Goal: Communication & Community: Answer question/provide support

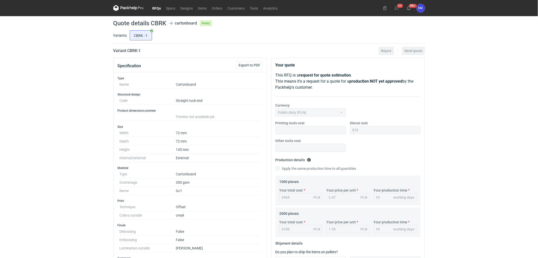
scroll to position [43, 0]
click at [91, 74] on div "RFQs Specs Designs Items Orders Customers Tools Analytics 11 99+ EM [PERSON_NAM…" at bounding box center [269, 129] width 538 height 258
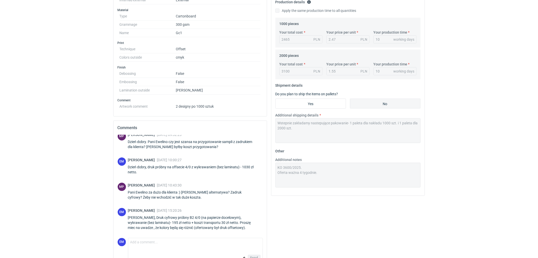
scroll to position [172, 0]
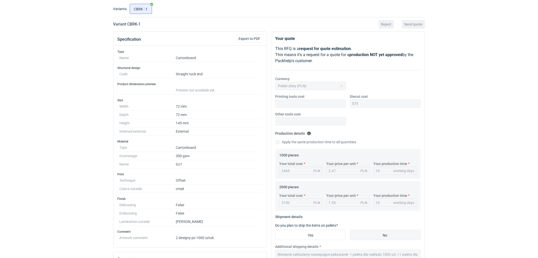
scroll to position [0, 0]
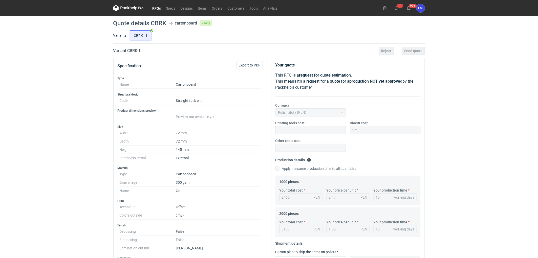
click at [72, 150] on div "RFQs Specs Designs Items Orders Customers Tools Analytics 11 99+ EM [PERSON_NAM…" at bounding box center [269, 129] width 538 height 258
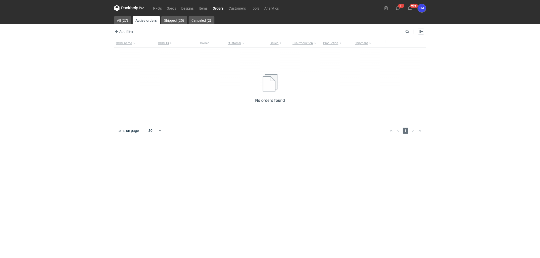
click at [161, 4] on nav "RFQs Specs Designs Items Orders Customers Tools Analytics" at bounding box center [197, 8] width 167 height 16
click at [158, 8] on link "RFQs" at bounding box center [158, 8] width 14 height 6
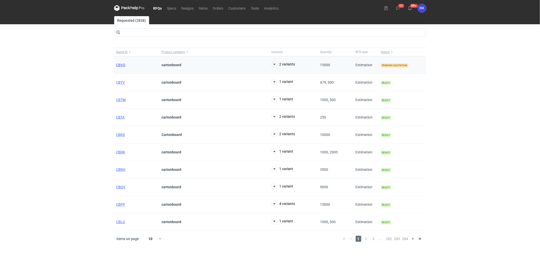
click at [118, 64] on span "CBVO" at bounding box center [120, 65] width 9 height 4
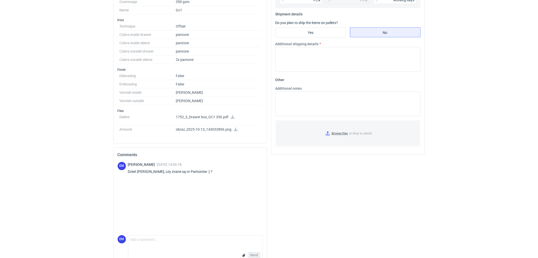
scroll to position [209, 0]
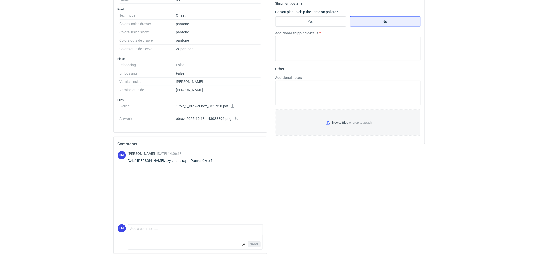
drag, startPoint x: 440, startPoint y: 220, endPoint x: 421, endPoint y: 235, distance: 24.1
click at [345, 169] on div "Your quote This RFQ is a request for quote estimation . This means it's a reque…" at bounding box center [348, 53] width 158 height 409
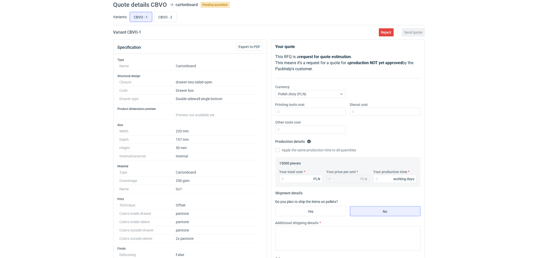
scroll to position [0, 0]
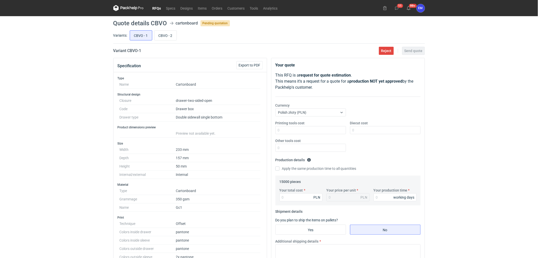
click at [46, 124] on div "RFQs Specs Designs Items Orders Customers Tools Analytics 11 99+ EM Ewelina Mac…" at bounding box center [269, 129] width 538 height 258
click at [77, 118] on div "RFQs Specs Designs Items Orders Customers Tools Analytics 11 99+ EM Ewelina Mac…" at bounding box center [269, 129] width 538 height 258
click at [52, 128] on div "RFQs Specs Designs Items Orders Customers Tools Analytics 11 99+ EM Ewelina Mac…" at bounding box center [269, 129] width 538 height 258
click at [73, 123] on div "RFQs Specs Designs Items Orders Customers Tools Analytics 11 99+ EM Ewelina Mac…" at bounding box center [269, 129] width 538 height 258
click at [200, 8] on link "Items" at bounding box center [203, 8] width 14 height 6
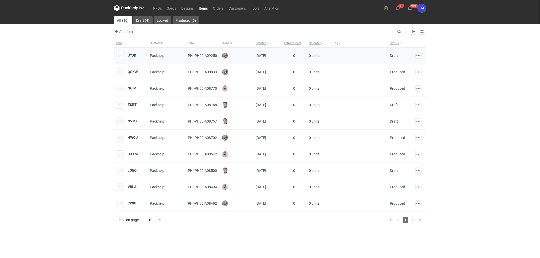
click at [132, 55] on strong "UYJD" at bounding box center [132, 55] width 9 height 4
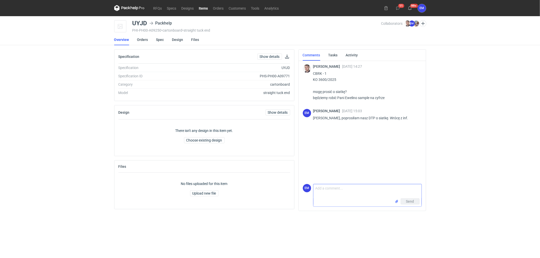
click at [343, 190] on textarea "Comment message" at bounding box center [367, 192] width 108 height 14
click at [397, 203] on input "file" at bounding box center [397, 201] width 4 height 5
click at [459, 170] on div "RFQs Specs Designs Items Orders Customers Tools Analytics 11 99+ EM Ewelina Mac…" at bounding box center [270, 129] width 540 height 258
click at [330, 179] on textarea "Comment message" at bounding box center [367, 181] width 108 height 14
click at [395, 177] on textarea "Dzień dobry Panie Macieju, w załączniku siatka." at bounding box center [367, 181] width 108 height 14
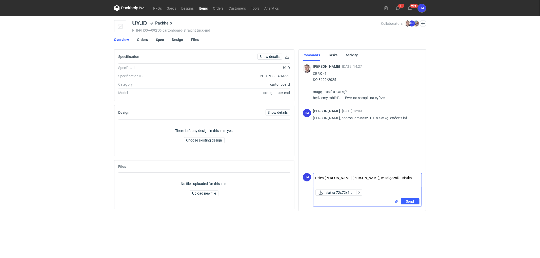
click at [395, 177] on textarea "Dzień dobry Panie Macieju, w załączniku siatka." at bounding box center [367, 181] width 108 height 14
type textarea "Dzień dobry Panie Macieju, w załączniku siatka."
click at [404, 183] on textarea "Dzień dobry Panie Macieju, w załączniku siatka." at bounding box center [367, 181] width 108 height 14
click at [410, 201] on span "Send" at bounding box center [410, 202] width 8 height 4
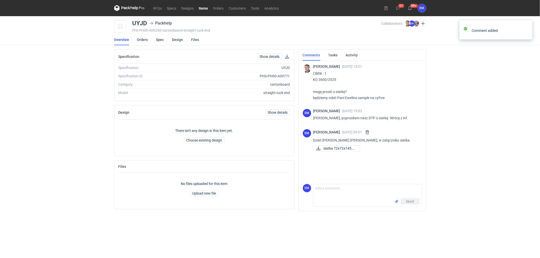
click at [479, 168] on div "RFQs Specs Designs Items Orders Customers Tools Analytics 11 99+ EM Ewelina Mac…" at bounding box center [270, 129] width 540 height 258
drag, startPoint x: 54, startPoint y: 79, endPoint x: 108, endPoint y: 2, distance: 94.4
click at [58, 74] on div "RFQs Specs Designs Items Orders Customers Tools Analytics 11 99+ EM Ewelina Mac…" at bounding box center [270, 129] width 540 height 258
click at [64, 128] on div "RFQs Specs Designs Items Orders Customers Tools Analytics 11 99+ EM Ewelina Mac…" at bounding box center [270, 129] width 540 height 258
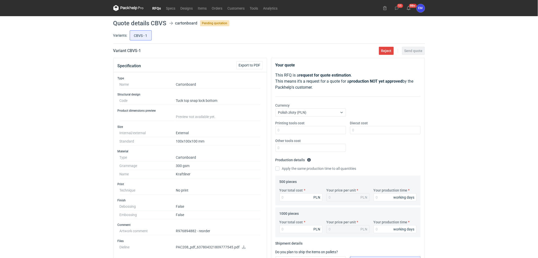
click at [26, 131] on div "RFQs Specs Designs Items Orders Customers Tools Analytics 11 99+ EM Ewelina Mac…" at bounding box center [269, 129] width 538 height 258
drag, startPoint x: 62, startPoint y: 83, endPoint x: 113, endPoint y: 1, distance: 96.9
click at [62, 83] on div "RFQs Specs Designs Items Orders Customers Tools Analytics 11 99+ EM Ewelina Mac…" at bounding box center [269, 129] width 538 height 258
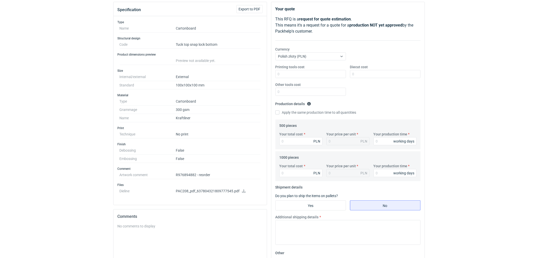
scroll to position [74, 0]
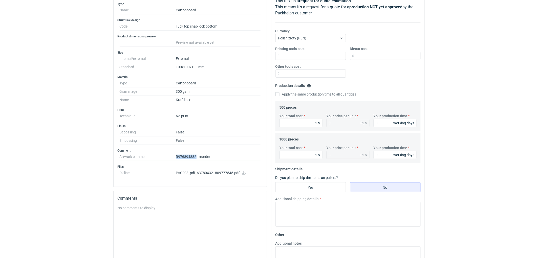
drag, startPoint x: 176, startPoint y: 158, endPoint x: 196, endPoint y: 157, distance: 19.3
click at [196, 157] on dd "R976894882 - reorder" at bounding box center [218, 157] width 85 height 8
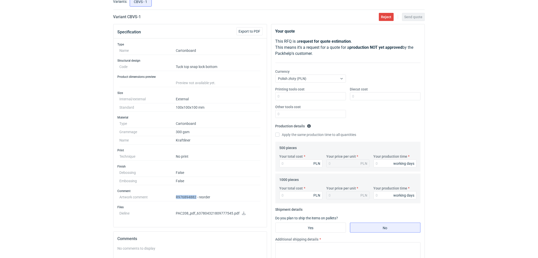
scroll to position [0, 0]
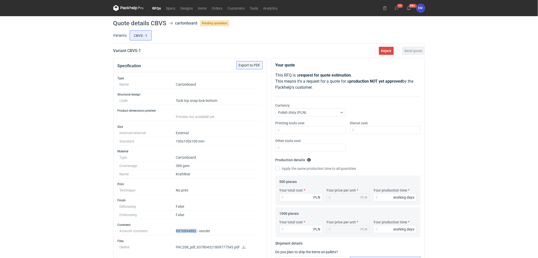
click at [254, 64] on span "Export to PDF" at bounding box center [250, 66] width 22 height 4
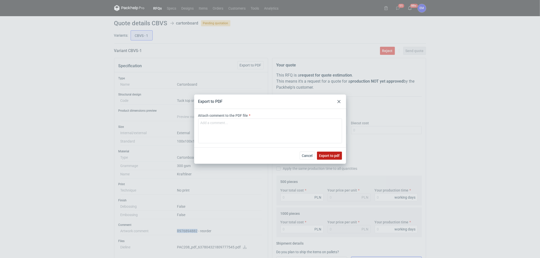
click at [337, 154] on span "Export to pdf" at bounding box center [329, 156] width 21 height 4
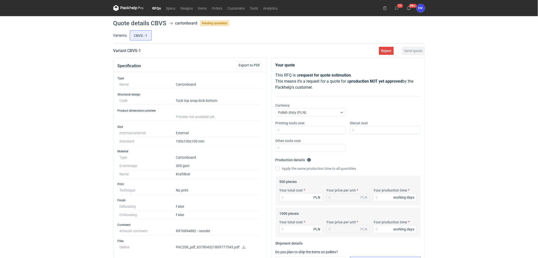
click at [77, 144] on div "RFQs Specs Designs Items Orders Customers Tools Analytics 11 99+ EM Ewelina Mac…" at bounding box center [269, 129] width 538 height 258
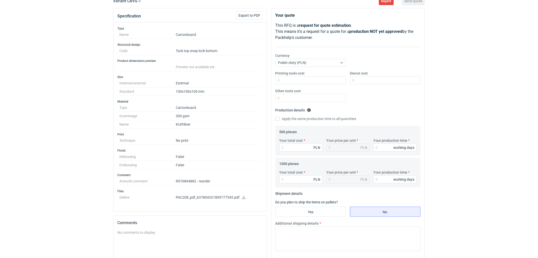
scroll to position [112, 0]
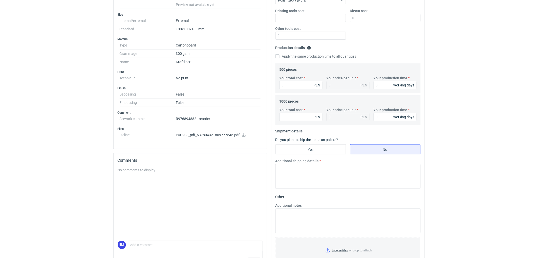
click at [244, 136] on icon at bounding box center [244, 135] width 4 height 4
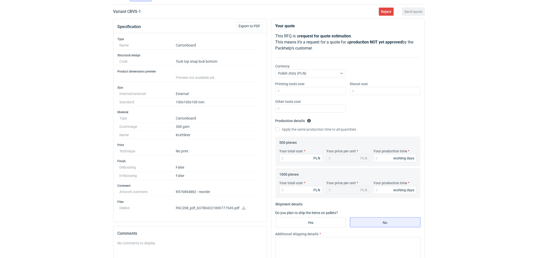
scroll to position [0, 0]
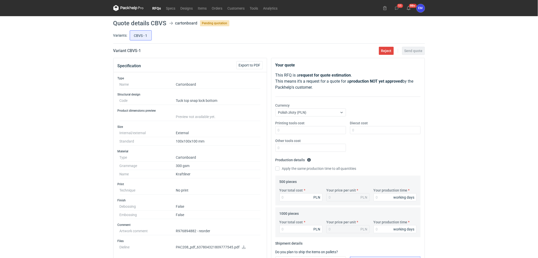
click at [78, 155] on div "RFQs Specs Designs Items Orders Customers Tools Analytics 11 99+ EM Ewelina Mac…" at bounding box center [269, 129] width 538 height 258
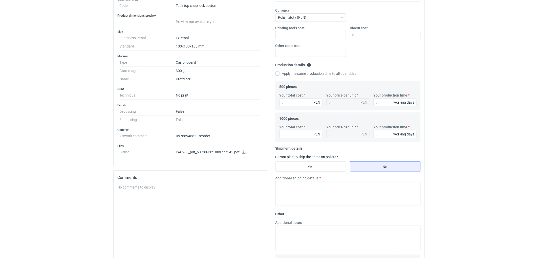
scroll to position [74, 0]
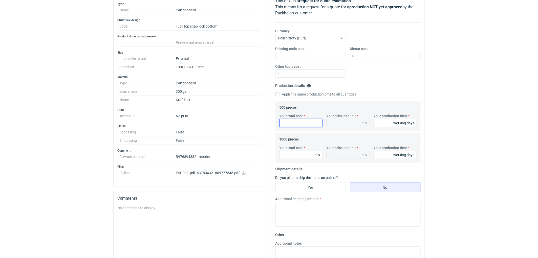
click at [294, 123] on input "Your total cost" at bounding box center [301, 123] width 43 height 8
type input "695"
type input "1.39"
type input "695"
click at [381, 126] on input "Your production time" at bounding box center [395, 123] width 43 height 8
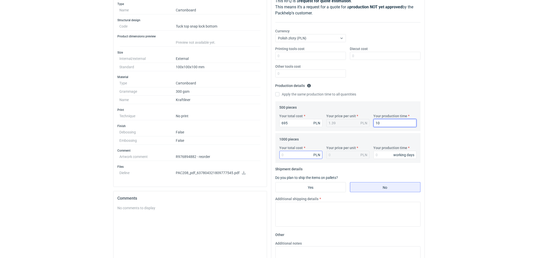
type input "10"
click at [296, 156] on input "Your total cost" at bounding box center [301, 155] width 43 height 8
type input "860"
type input "0.86"
type input "860"
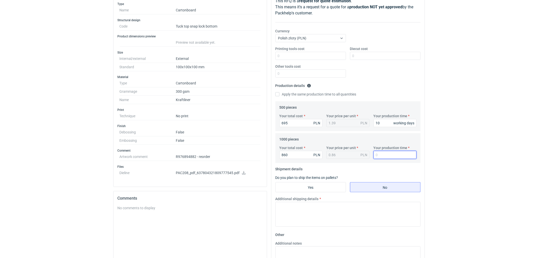
click at [385, 155] on input "Your production time" at bounding box center [395, 155] width 43 height 8
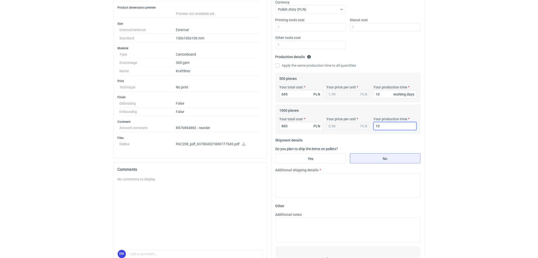
scroll to position [131, 0]
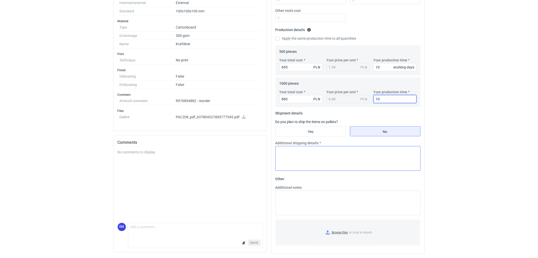
type input "10"
click at [302, 159] on textarea "Additional shipping details" at bounding box center [348, 158] width 145 height 25
click at [300, 150] on textarea "1-2 kartony 320x" at bounding box center [348, 158] width 145 height 25
type textarea "1-2 kartony 310x220x210"
click at [329, 204] on textarea "Additional notes" at bounding box center [348, 203] width 145 height 25
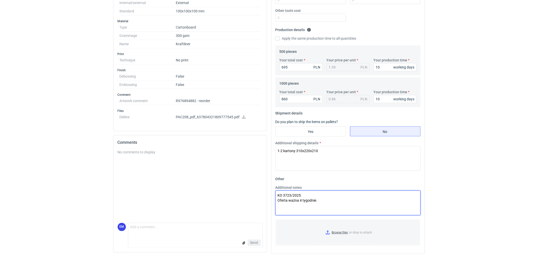
type textarea "KO 3723/2025. Oferta ważna 4 tygodnie."
drag, startPoint x: 467, startPoint y: 159, endPoint x: 464, endPoint y: 163, distance: 4.9
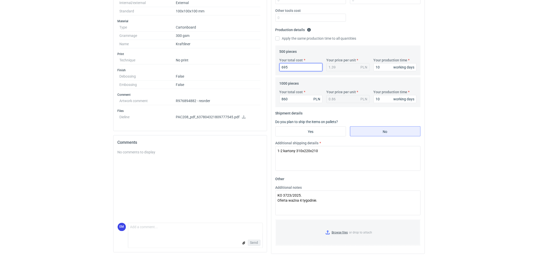
click at [304, 67] on input "695" at bounding box center [301, 67] width 43 height 8
type input "6"
type input "0.01"
type input "640"
type input "1.28"
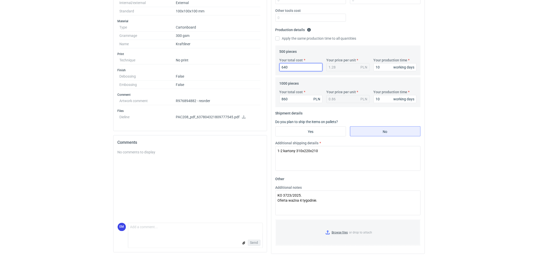
type input "640"
click at [299, 100] on input "860" at bounding box center [301, 99] width 43 height 8
type input "8"
type input "0.01"
type input "810"
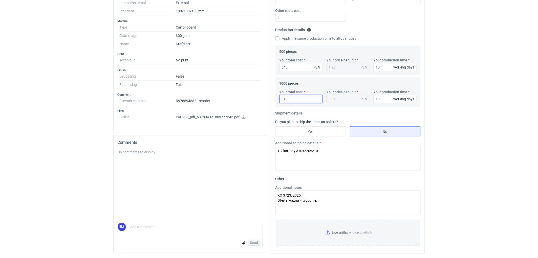
type input "0.81"
type input "810"
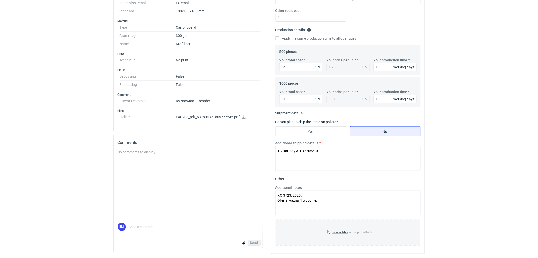
drag, startPoint x: 512, startPoint y: 151, endPoint x: 482, endPoint y: 170, distance: 35.2
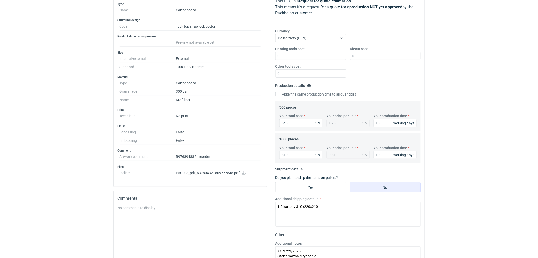
click at [480, 108] on div "RFQs Specs Designs Items Orders Customers Tools Analytics 11 99+ EM Ewelina Mac…" at bounding box center [269, 55] width 538 height 258
click at [501, 74] on div "RFQs Specs Designs Items Orders Customers Tools Analytics 11 99+ EM Ewelina Mac…" at bounding box center [269, 55] width 538 height 258
click at [501, 68] on div "RFQs Specs Designs Items Orders Customers Tools Analytics 11 99+ EM Ewelina Mac…" at bounding box center [269, 55] width 538 height 258
click at [494, 67] on div "RFQs Specs Designs Items Orders Customers Tools Analytics 11 99+ EM Ewelina Mac…" at bounding box center [269, 55] width 538 height 258
click at [490, 95] on div "RFQs Specs Designs Items Orders Customers Tools Analytics 11 99+ EM Ewelina Mac…" at bounding box center [269, 55] width 538 height 258
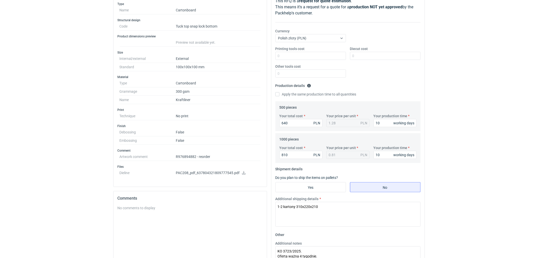
scroll to position [131, 0]
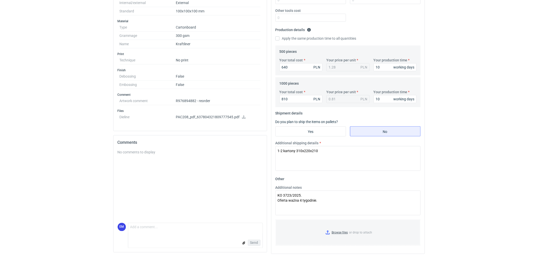
drag, startPoint x: 486, startPoint y: 73, endPoint x: 482, endPoint y: 81, distance: 9.4
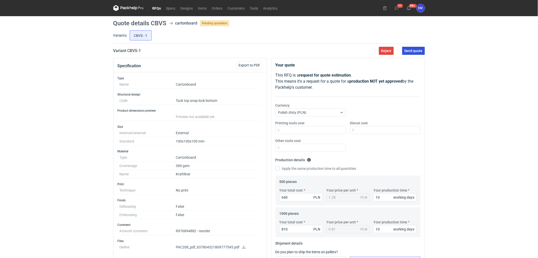
click at [419, 52] on span "Send quote" at bounding box center [414, 51] width 18 height 4
click at [155, 6] on link "RFQs" at bounding box center [157, 8] width 14 height 6
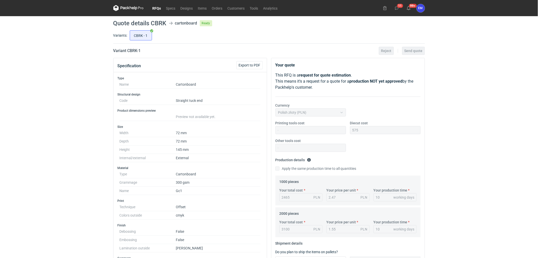
scroll to position [43, 0]
click at [49, 123] on div "RFQs Specs Designs Items Orders Customers Tools Analytics 11 99+ EM [PERSON_NAM…" at bounding box center [269, 129] width 538 height 258
click at [72, 127] on div "RFQs Specs Designs Items Orders Customers Tools Analytics 11 99+ EM [PERSON_NAM…" at bounding box center [269, 129] width 538 height 258
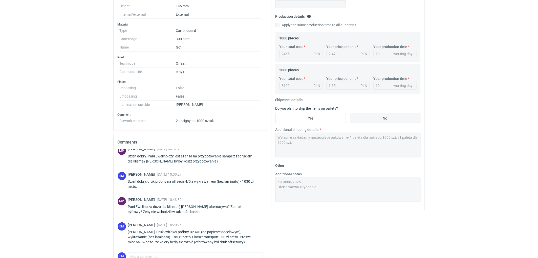
scroll to position [172, 0]
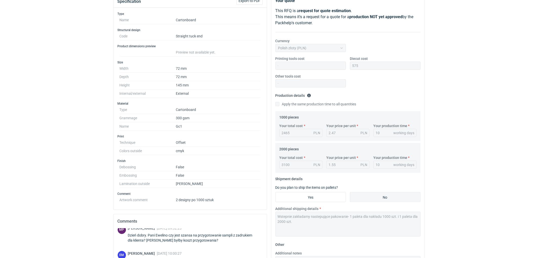
scroll to position [0, 0]
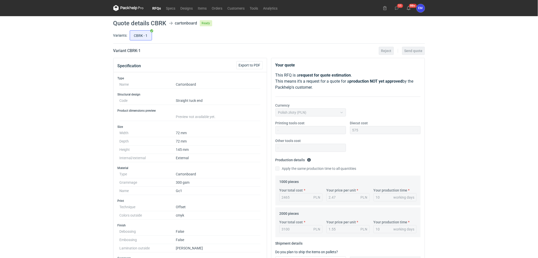
click at [69, 110] on div "RFQs Specs Designs Items Orders Customers Tools Analytics 11 99+ EM [PERSON_NAM…" at bounding box center [269, 129] width 538 height 258
click at [69, 110] on div "RFQs Specs Designs Items Orders Customers Tools Analytics 11 99+ EM Ewelina Mac…" at bounding box center [269, 129] width 538 height 258
drag, startPoint x: 56, startPoint y: 110, endPoint x: 68, endPoint y: 102, distance: 14.1
click at [57, 107] on div "RFQs Specs Designs Items Orders Customers Tools Analytics 11 99+ EM Ewelina Mac…" at bounding box center [269, 129] width 538 height 258
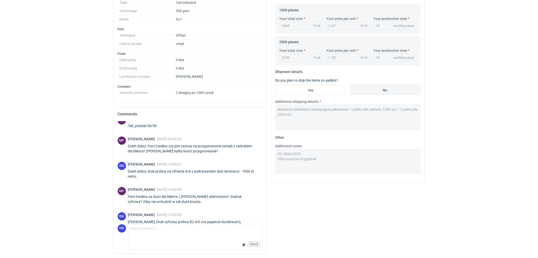
scroll to position [43, 0]
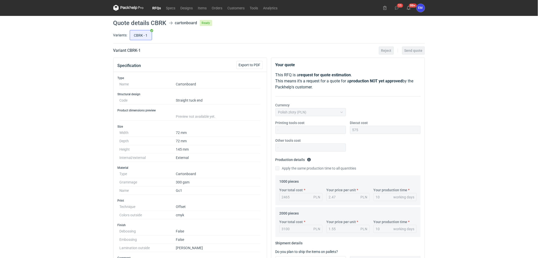
scroll to position [0, 0]
click at [74, 88] on div "RFQs Specs Designs Items Orders Customers Tools Analytics 11 99+ EM Ewelina Mac…" at bounding box center [269, 129] width 538 height 258
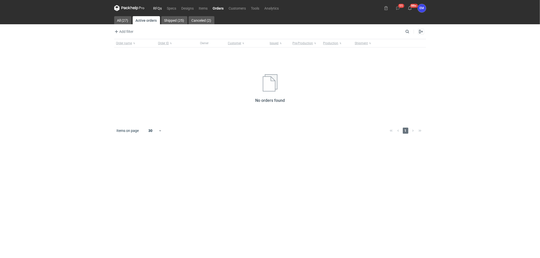
click at [153, 8] on link "RFQs" at bounding box center [158, 8] width 14 height 6
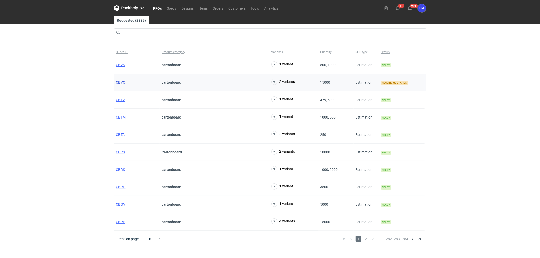
click at [120, 83] on span "CBVO" at bounding box center [120, 82] width 9 height 4
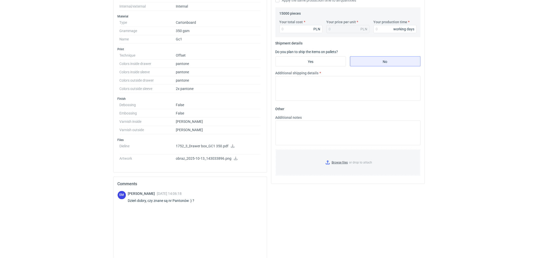
scroll to position [181, 0]
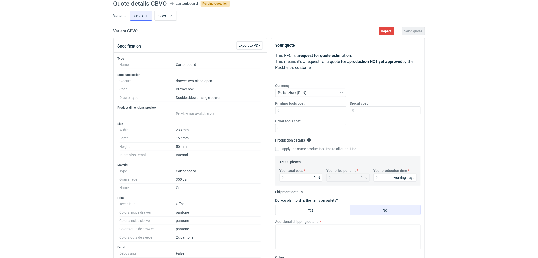
scroll to position [0, 0]
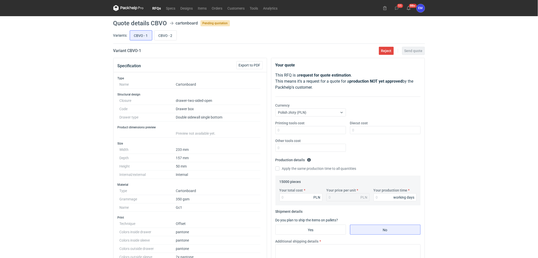
click at [482, 66] on div "RFQs Specs Designs Items Orders Customers Tools Analytics 11 99+ EM [PERSON_NAM…" at bounding box center [269, 129] width 538 height 258
click at [476, 68] on div "RFQs Specs Designs Items Orders Customers Tools Analytics 11 99+ EM [PERSON_NAM…" at bounding box center [269, 129] width 538 height 258
click at [69, 146] on div "RFQs Specs Designs Items Orders Customers Tools Analytics 11 99+ EM [PERSON_NAM…" at bounding box center [269, 129] width 538 height 258
click at [42, 138] on div "RFQs Specs Designs Items Orders Customers Tools Analytics 11 99+ EM [PERSON_NAM…" at bounding box center [269, 129] width 538 height 258
click at [463, 125] on div "RFQs Specs Designs Items Orders Customers Tools Analytics 11 99+ EM [PERSON_NAM…" at bounding box center [269, 129] width 538 height 258
